Goal: Information Seeking & Learning: Find specific page/section

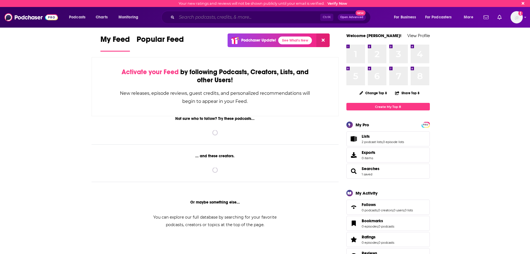
click at [199, 18] on input "Search podcasts, credits, & more..." at bounding box center [249, 17] width 144 height 9
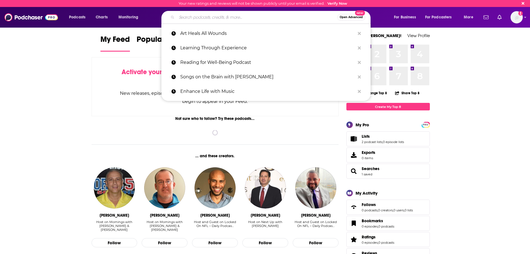
paste input "Military History Inside Out"
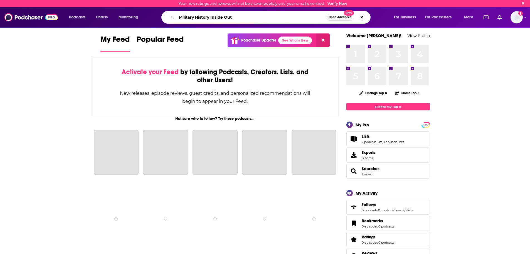
type input "Military History Inside Out"
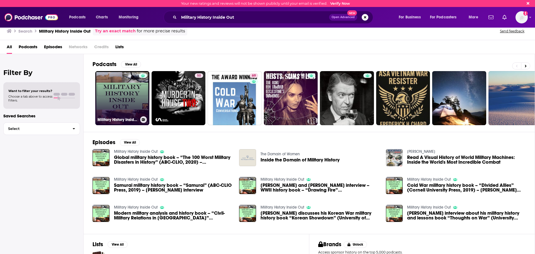
click at [129, 96] on link "Military History Inside Out" at bounding box center [122, 98] width 54 height 54
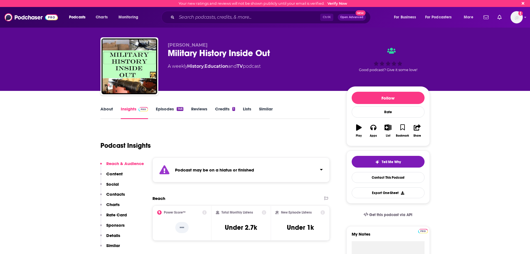
click at [171, 112] on link "Episodes 146" at bounding box center [169, 112] width 27 height 13
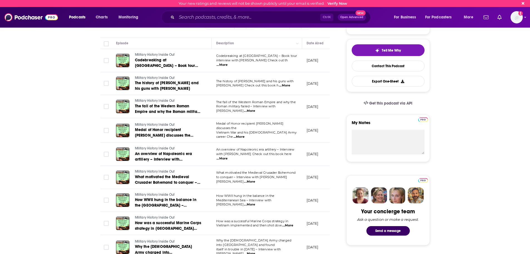
scroll to position [84, 0]
